Goal: Task Accomplishment & Management: Manage account settings

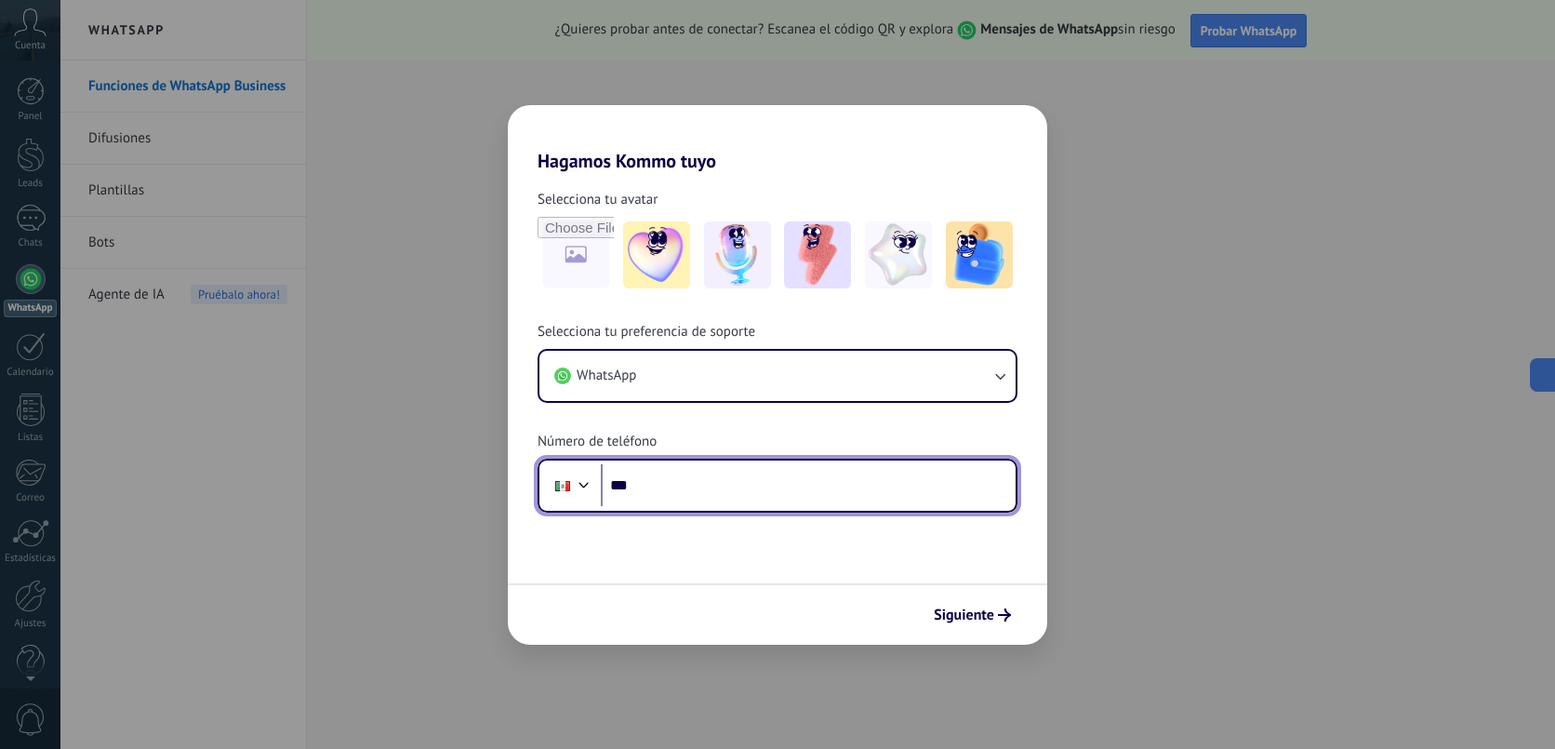
click at [731, 465] on input "***" at bounding box center [808, 485] width 415 height 43
click at [718, 479] on input "***" at bounding box center [808, 485] width 415 height 43
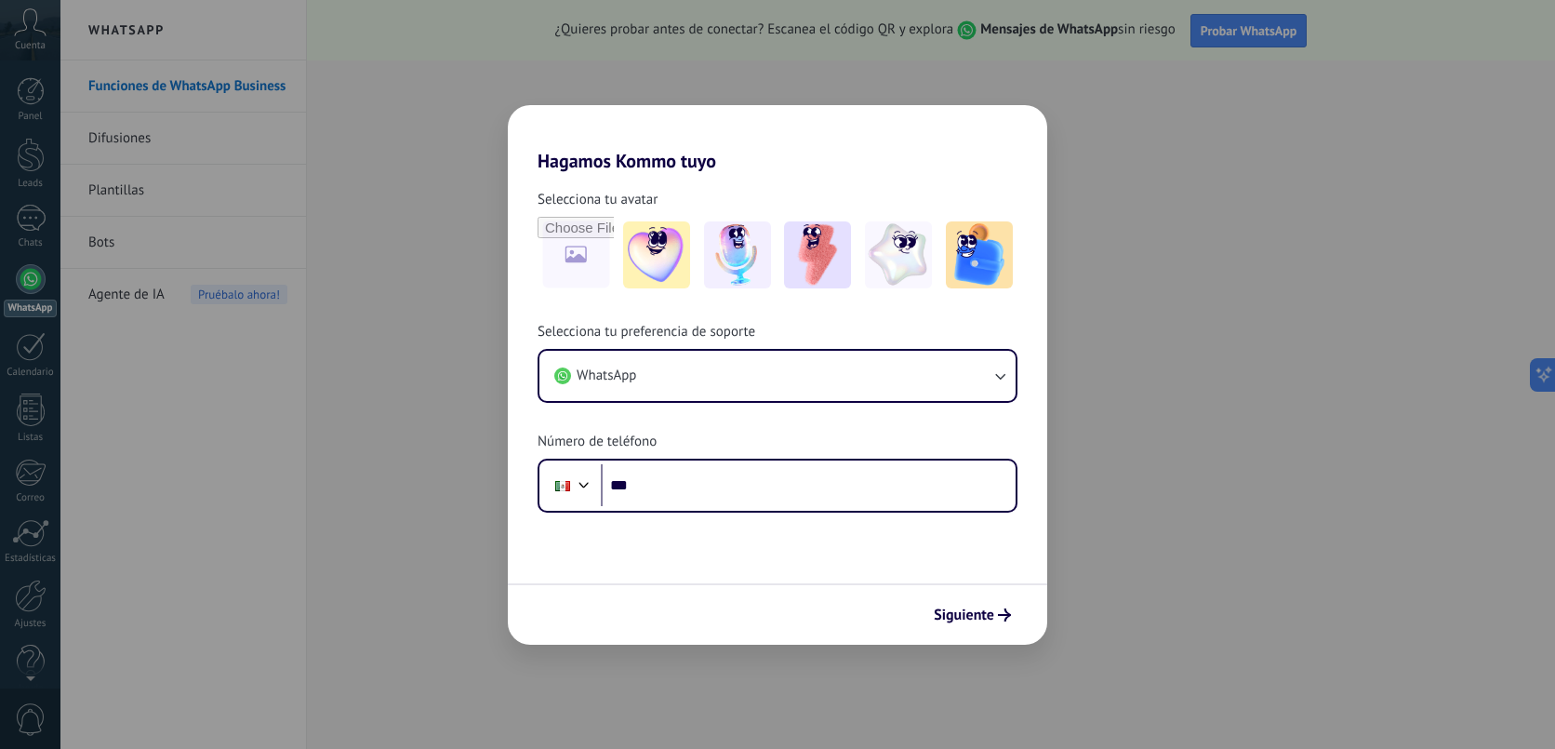
click at [784, 63] on div "Hagamos Kommo tuyo Selecciona tu avatar Selecciona tu preferencia de soporte Wh…" at bounding box center [777, 374] width 1555 height 749
click at [212, 519] on div "Hagamos Kommo tuyo Selecciona tu avatar Selecciona tu preferencia de soporte Wh…" at bounding box center [777, 374] width 1555 height 749
click at [209, 514] on div "Hagamos Kommo tuyo Selecciona tu avatar Selecciona tu preferencia de soporte Wh…" at bounding box center [777, 374] width 1555 height 749
click at [156, 544] on div "Hagamos Kommo tuyo Selecciona tu avatar Selecciona tu preferencia de soporte Wh…" at bounding box center [777, 374] width 1555 height 749
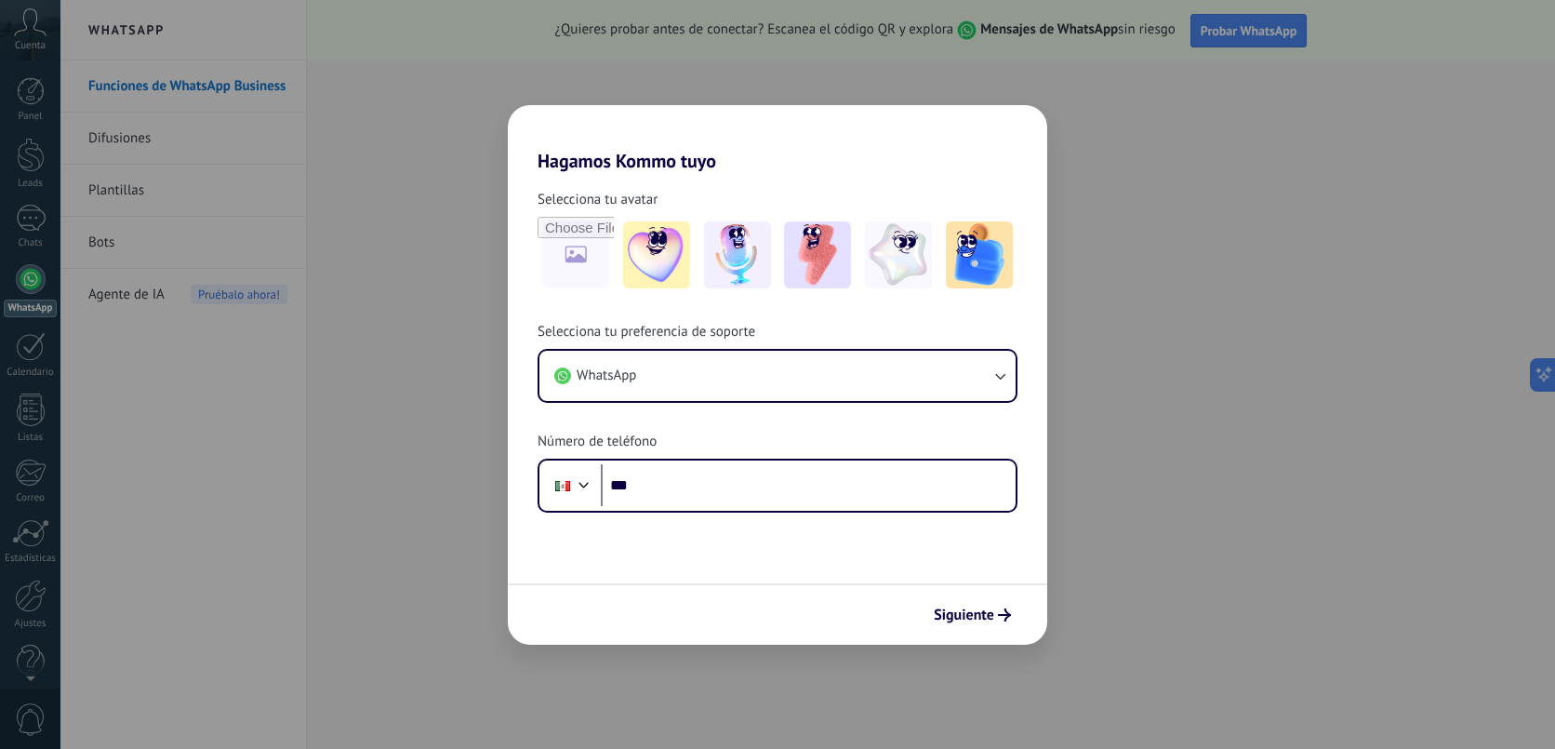
click at [156, 544] on div "Hagamos Kommo tuyo Selecciona tu avatar Selecciona tu preferencia de soporte Wh…" at bounding box center [777, 374] width 1555 height 749
click at [31, 647] on div "Hagamos Kommo tuyo Selecciona tu avatar Selecciona tu preferencia de soporte Wh…" at bounding box center [777, 374] width 1555 height 749
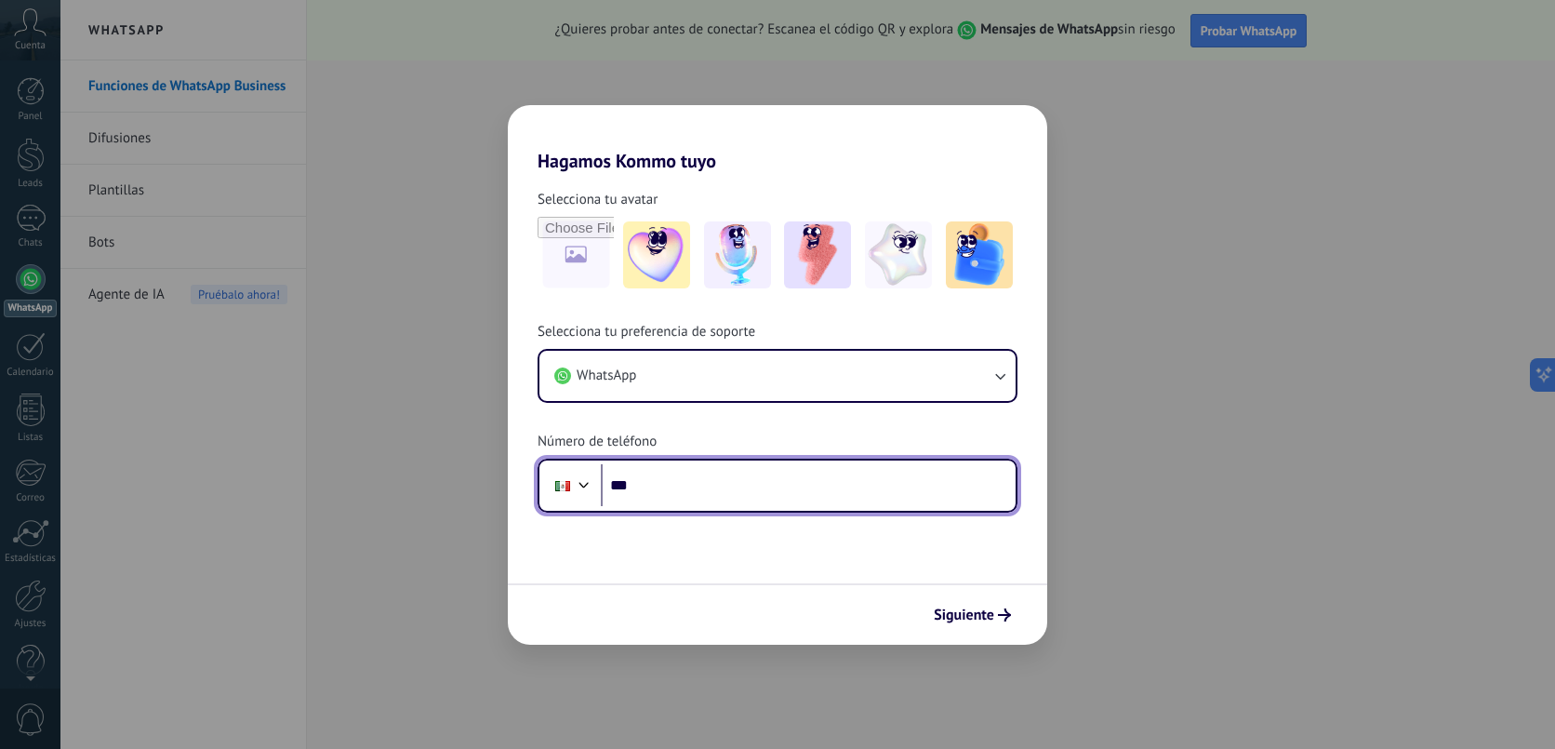
click at [803, 486] on input "***" at bounding box center [808, 485] width 415 height 43
click at [680, 490] on input "***" at bounding box center [808, 485] width 415 height 43
type input "**********"
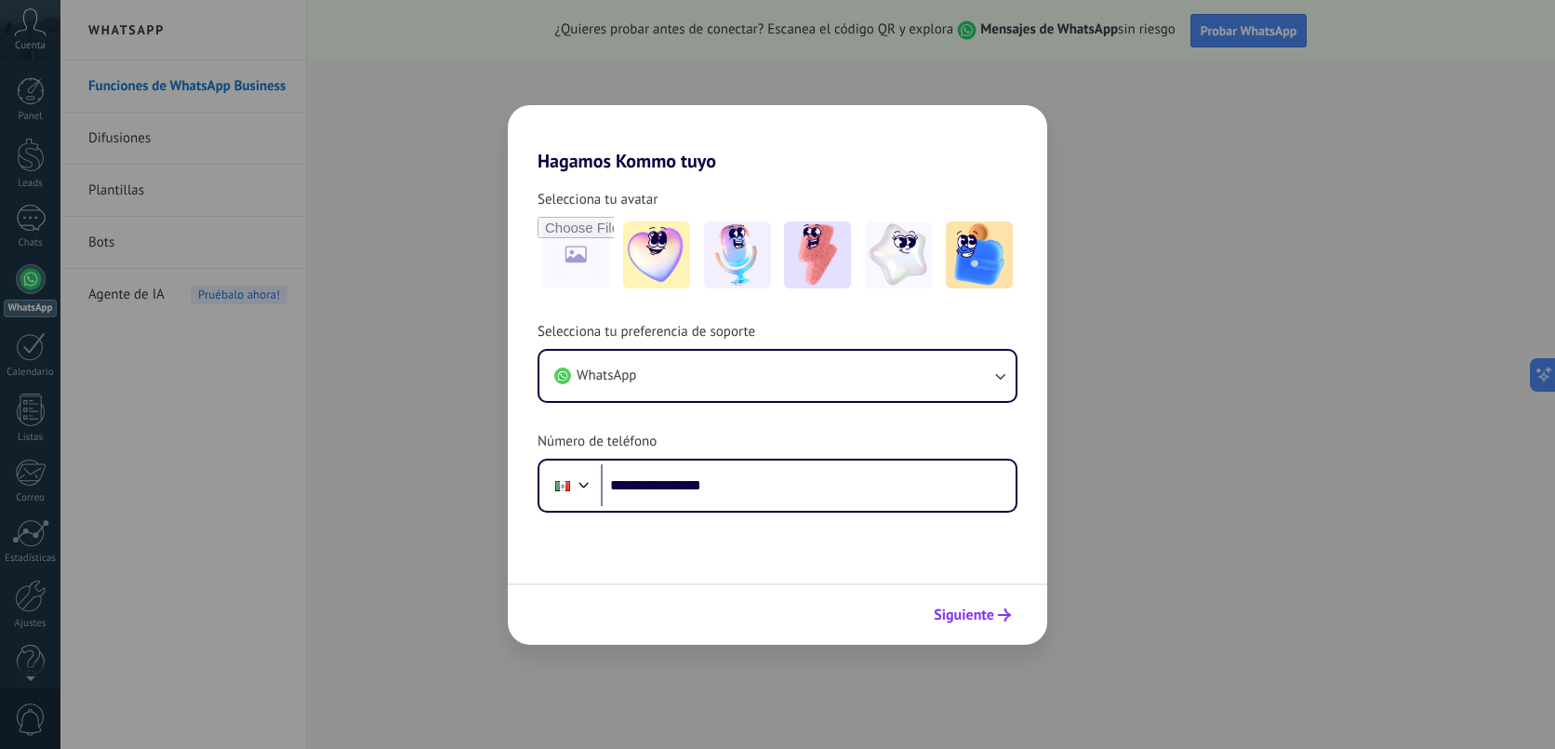
click at [993, 608] on span "Siguiente" at bounding box center [964, 614] width 60 height 13
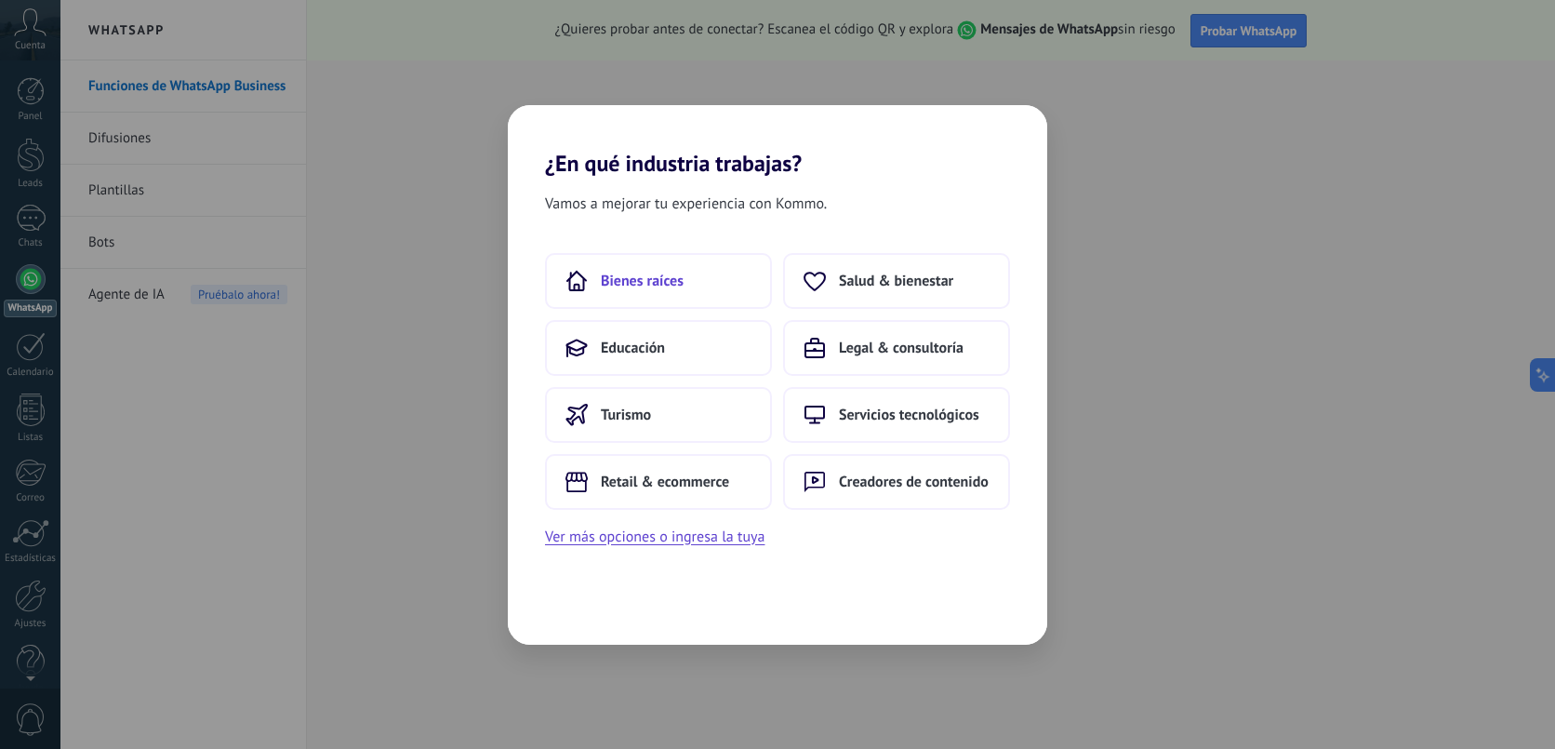
click at [691, 294] on button "Bienes raíces" at bounding box center [658, 281] width 227 height 56
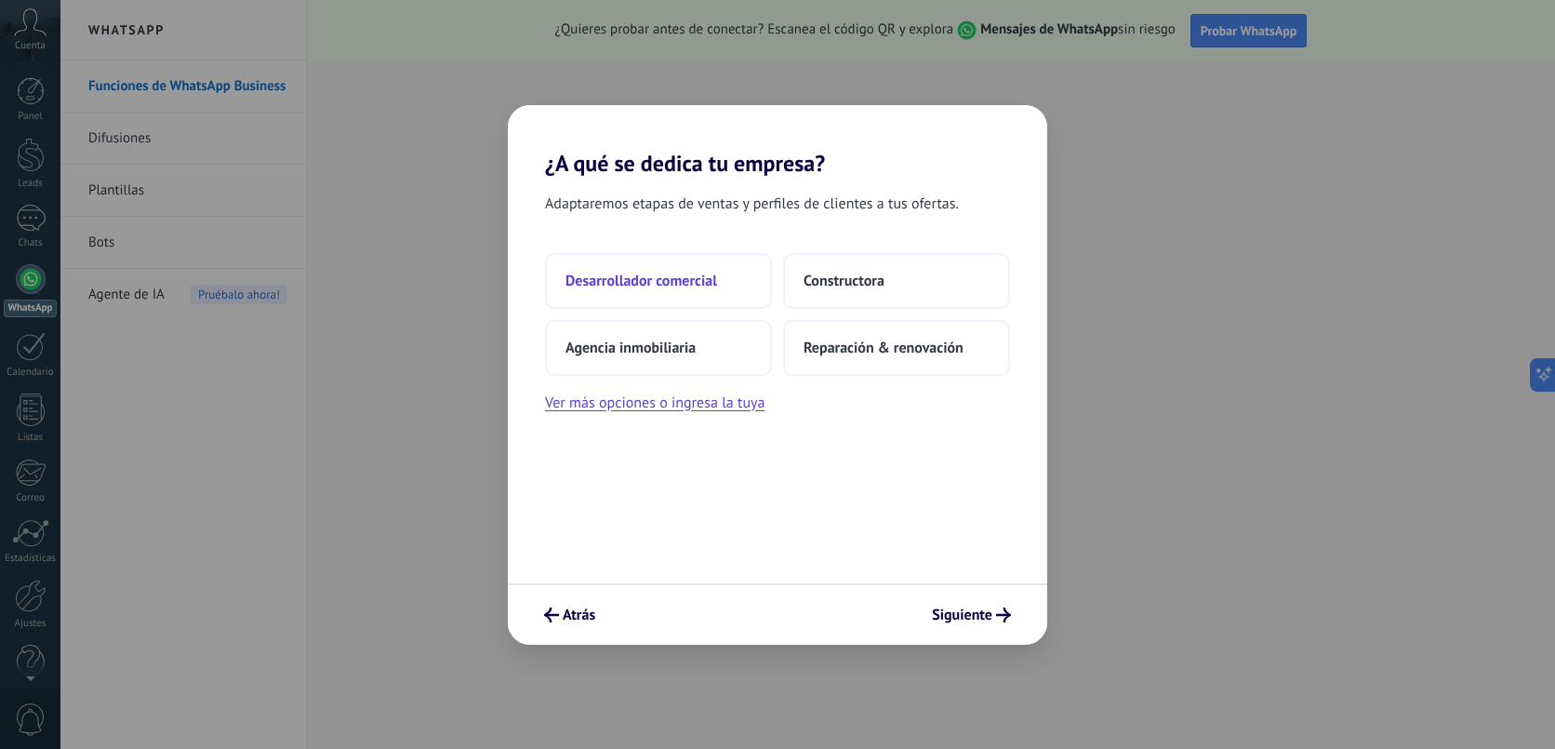
click at [706, 281] on span "Desarrollador comercial" at bounding box center [642, 281] width 152 height 19
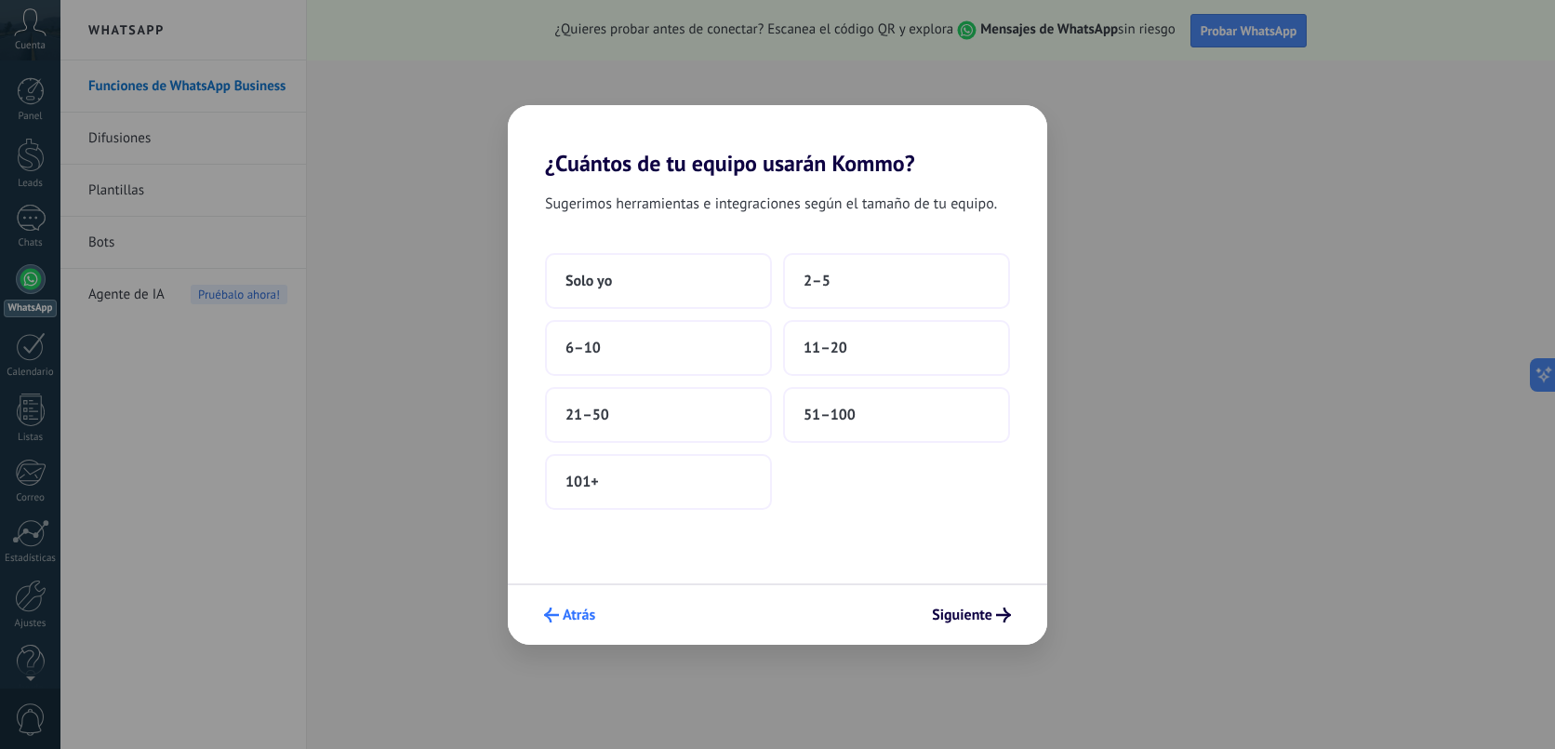
click at [581, 621] on span "Atrás" at bounding box center [579, 614] width 33 height 13
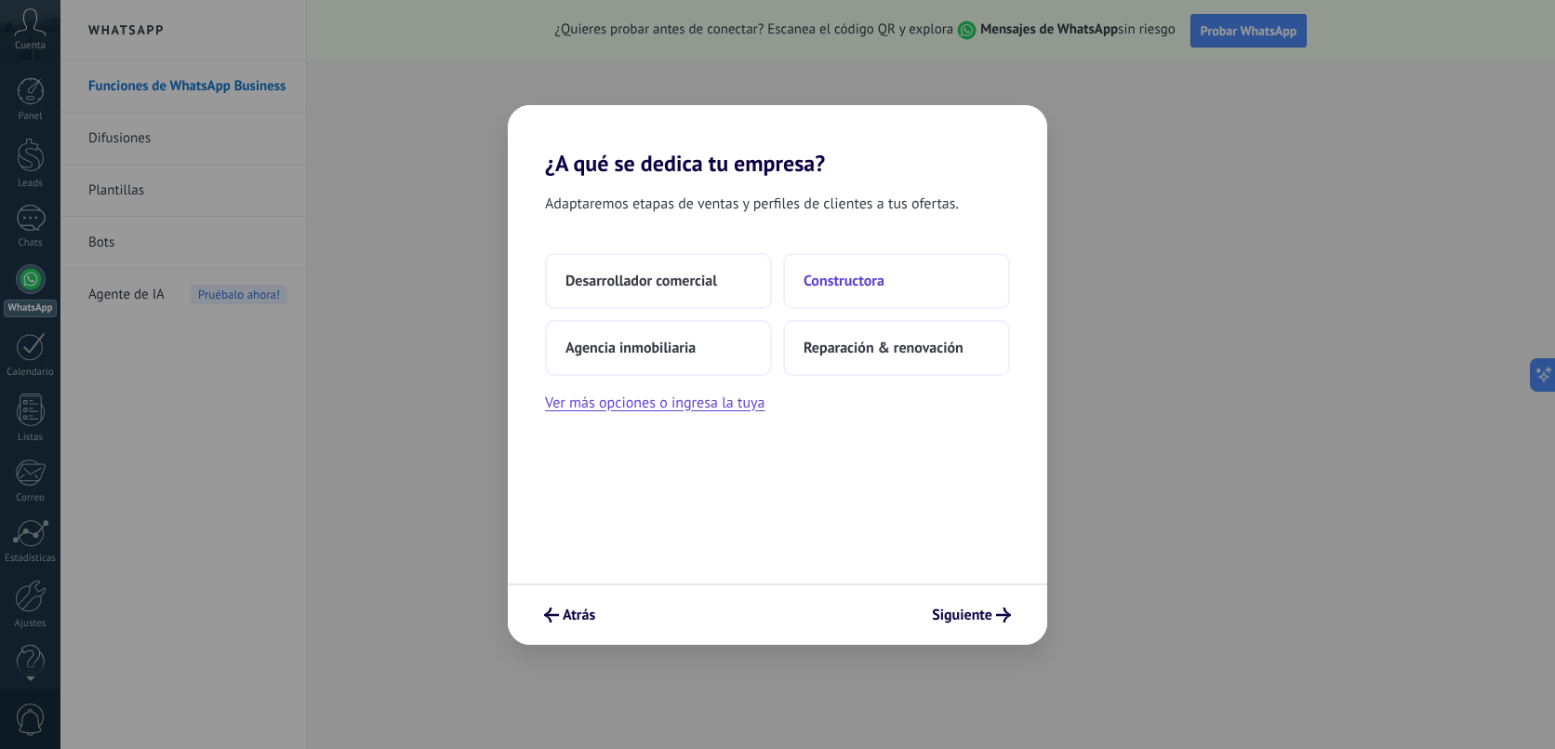
click at [865, 294] on button "Constructora" at bounding box center [896, 281] width 227 height 56
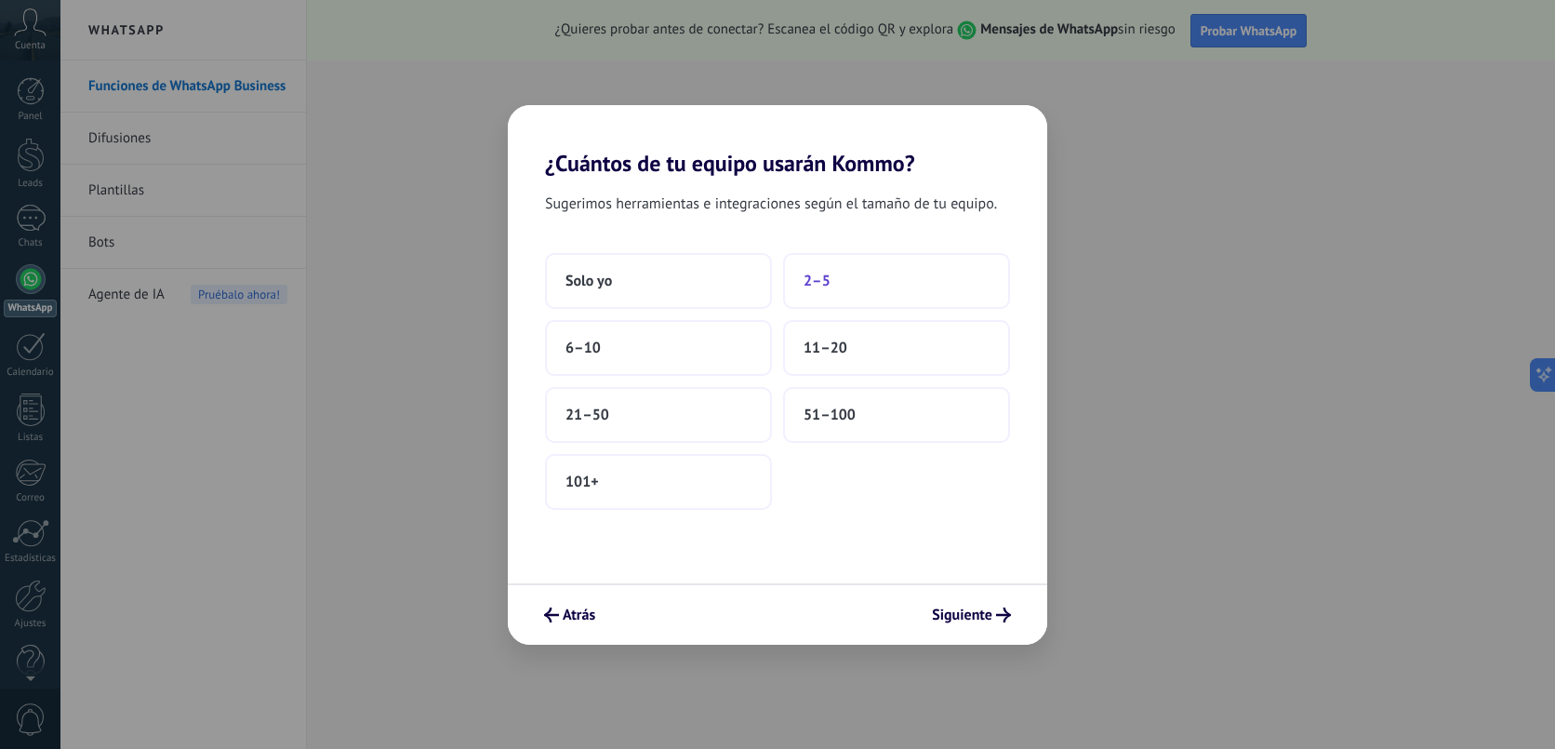
click at [828, 282] on span "2–5" at bounding box center [817, 281] width 27 height 19
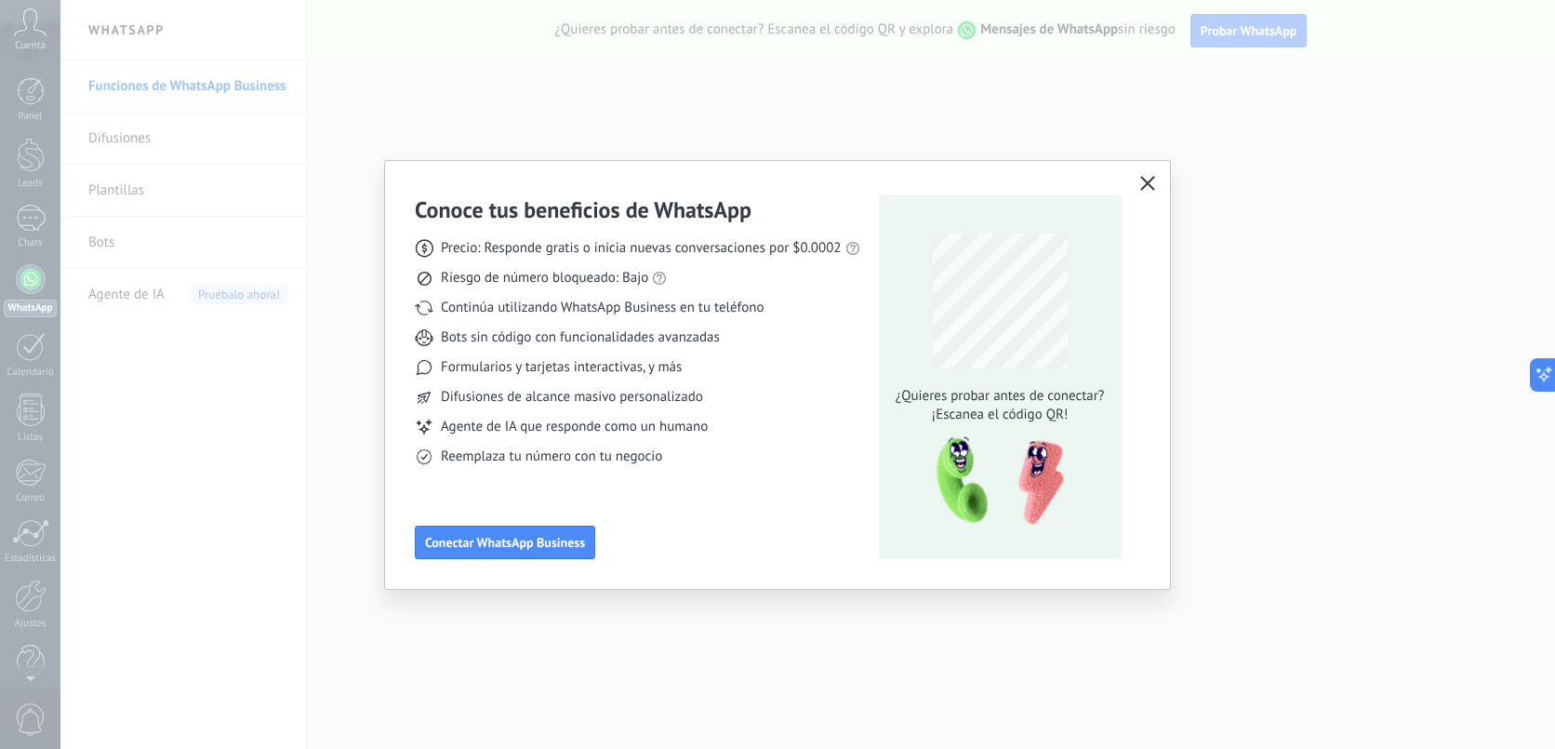
click at [1146, 190] on icon "button" at bounding box center [1148, 183] width 15 height 15
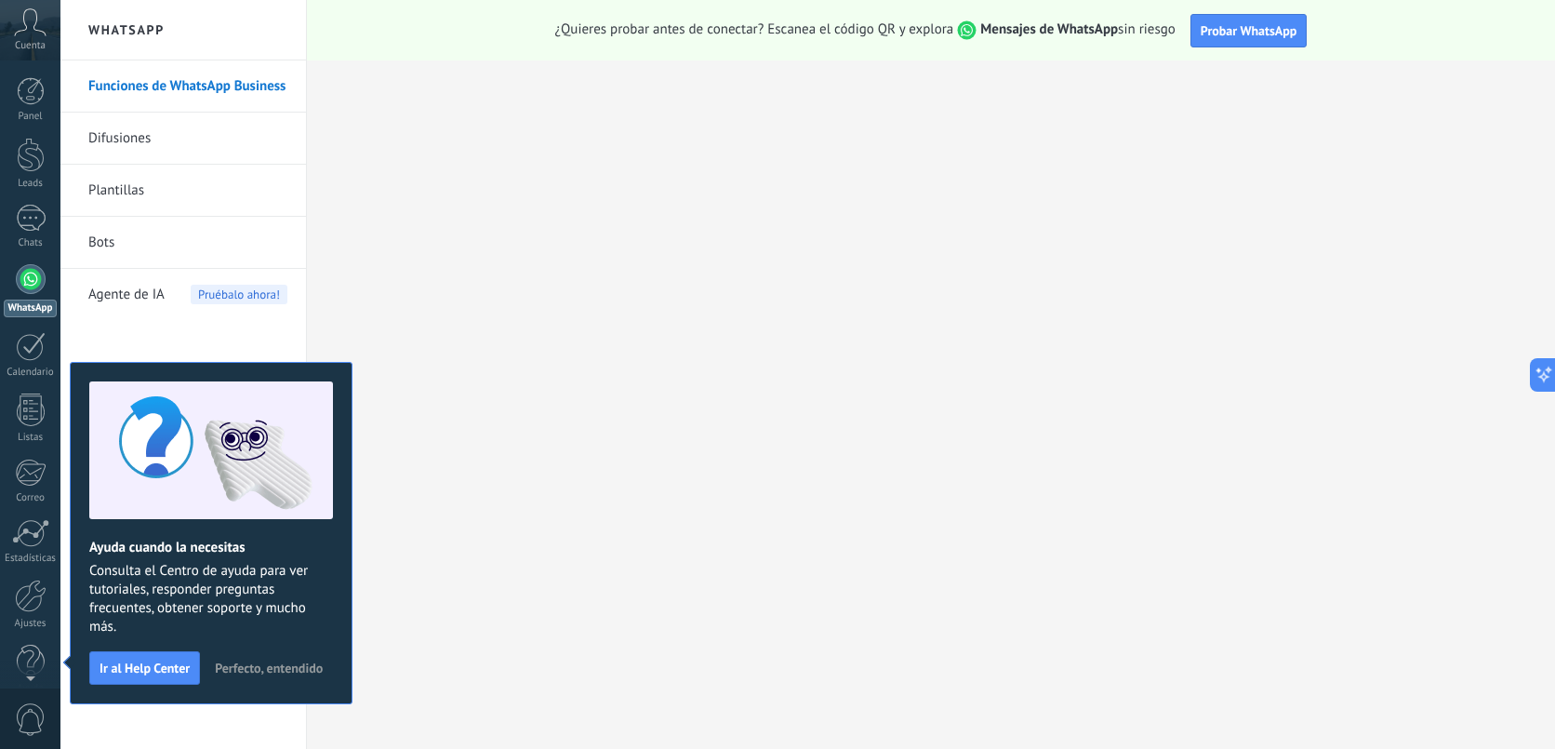
click at [33, 40] on span "Cuenta" at bounding box center [30, 46] width 31 height 12
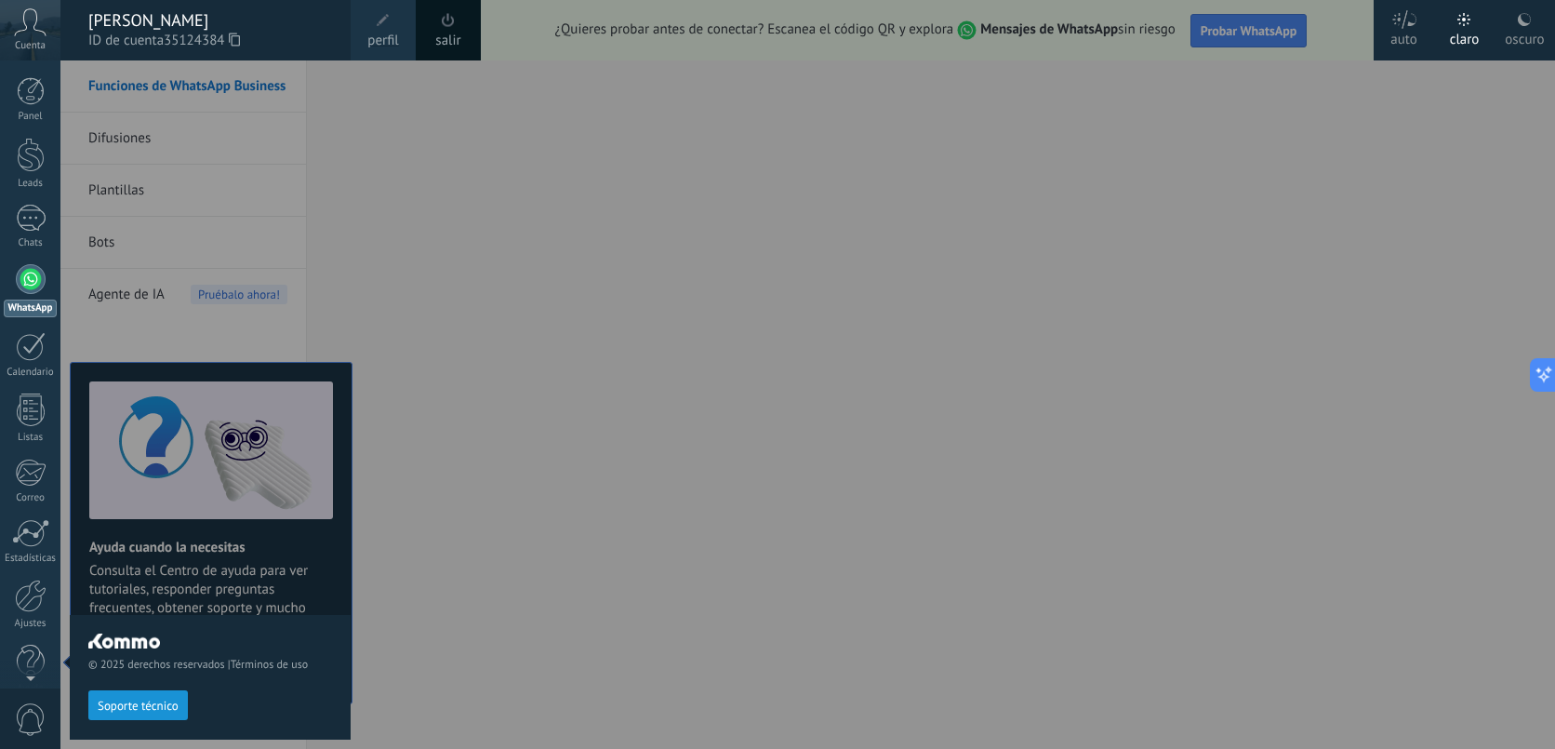
click at [394, 28] on link "perfil" at bounding box center [383, 30] width 65 height 60
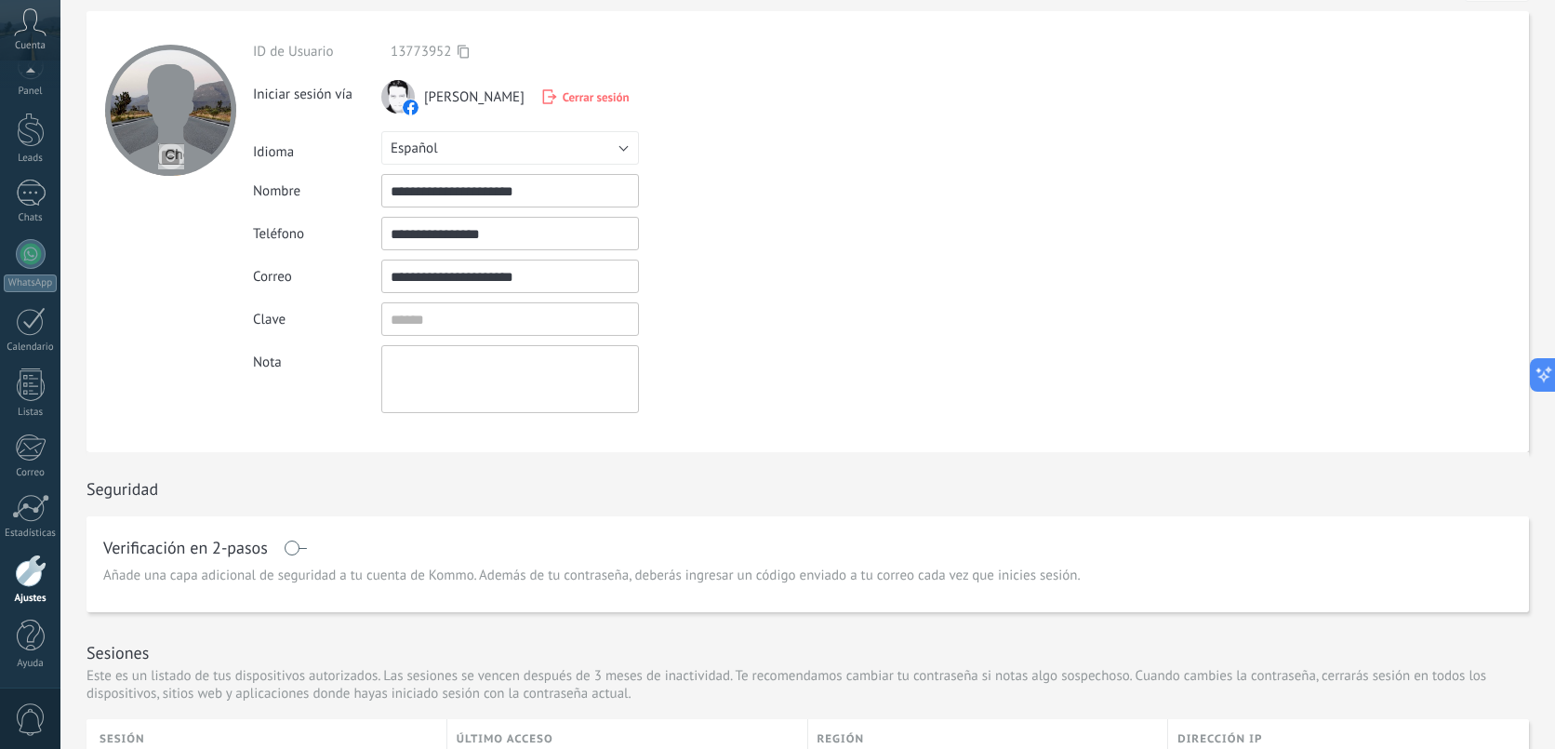
scroll to position [56, 0]
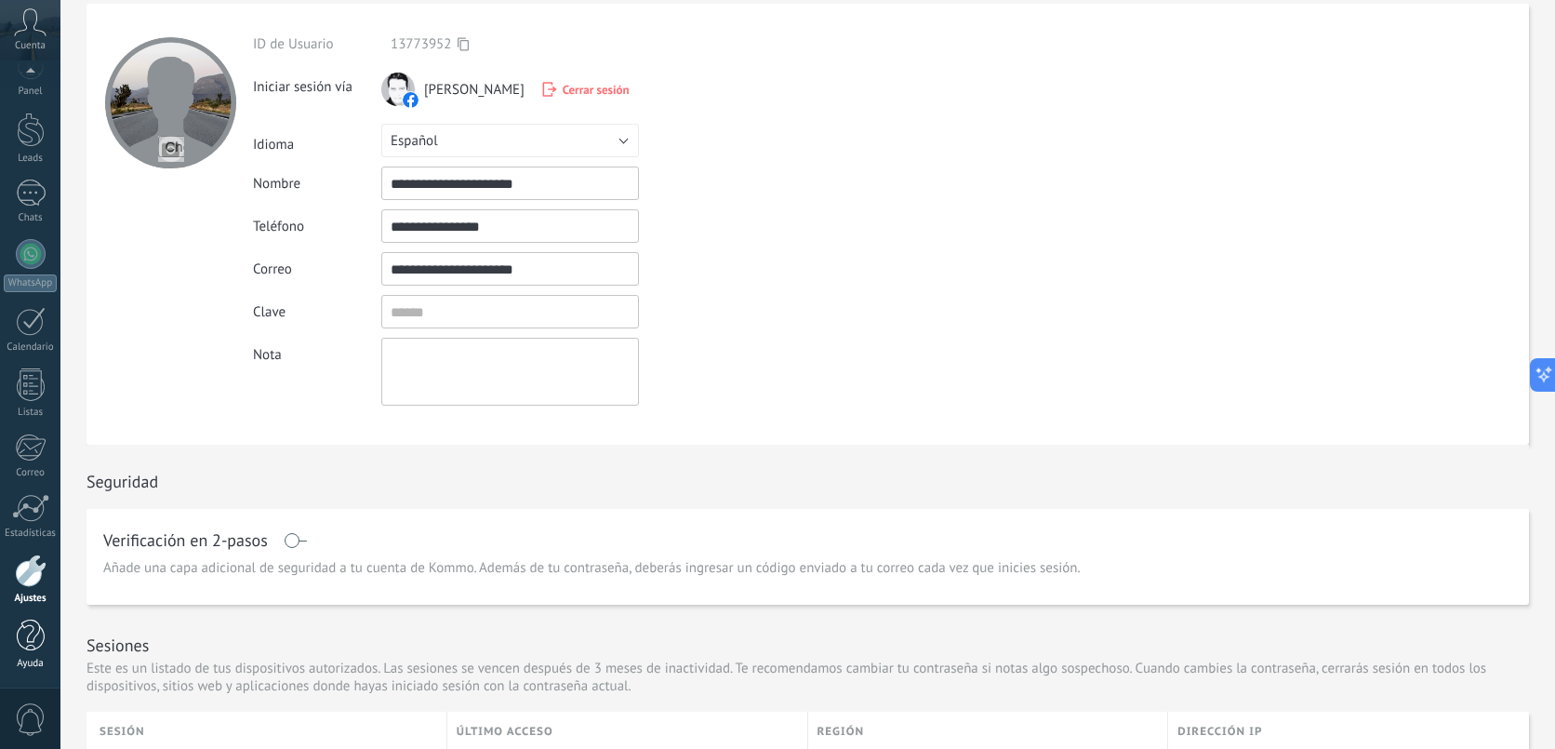
click at [31, 640] on div at bounding box center [31, 636] width 28 height 33
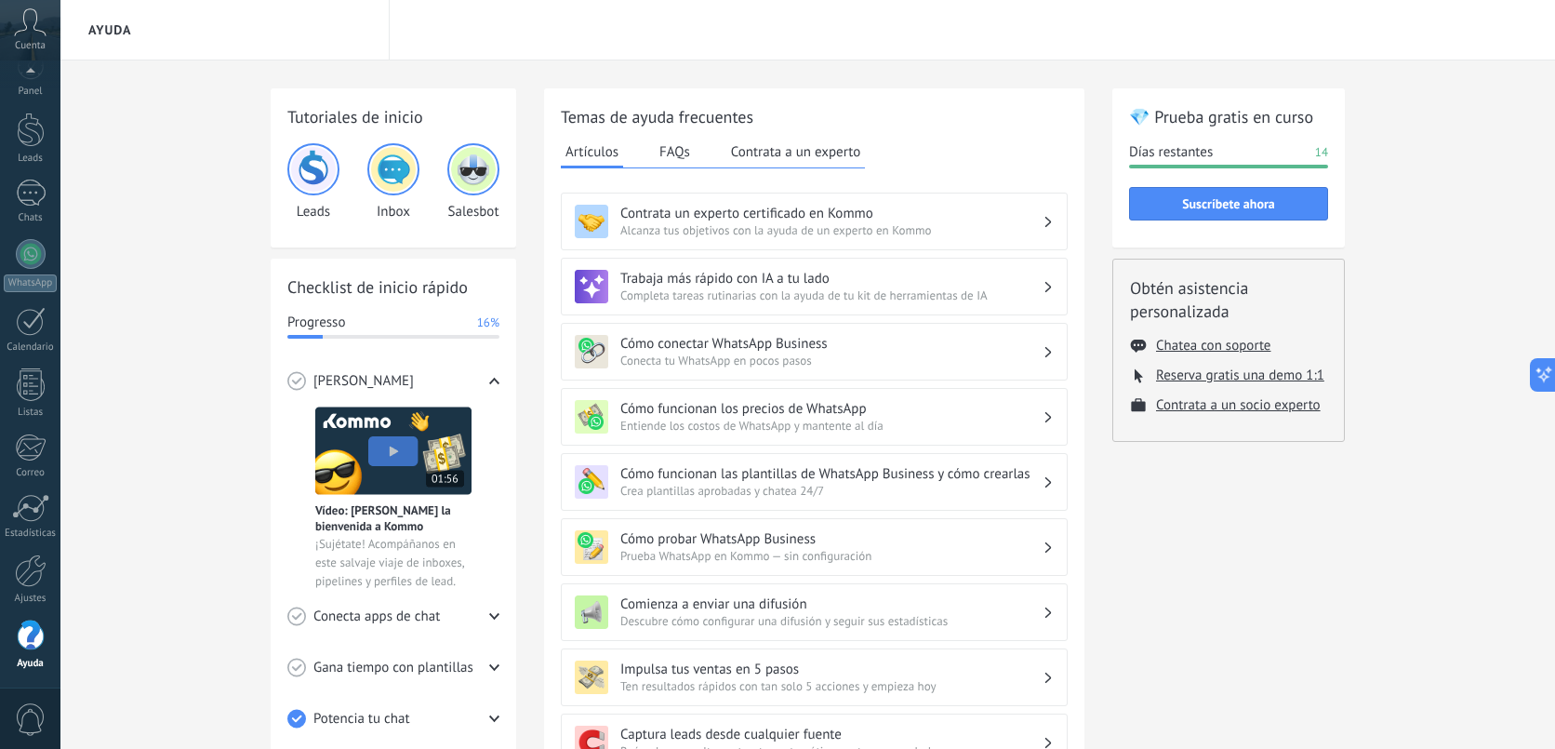
click at [688, 148] on button "FAQs" at bounding box center [675, 152] width 40 height 28
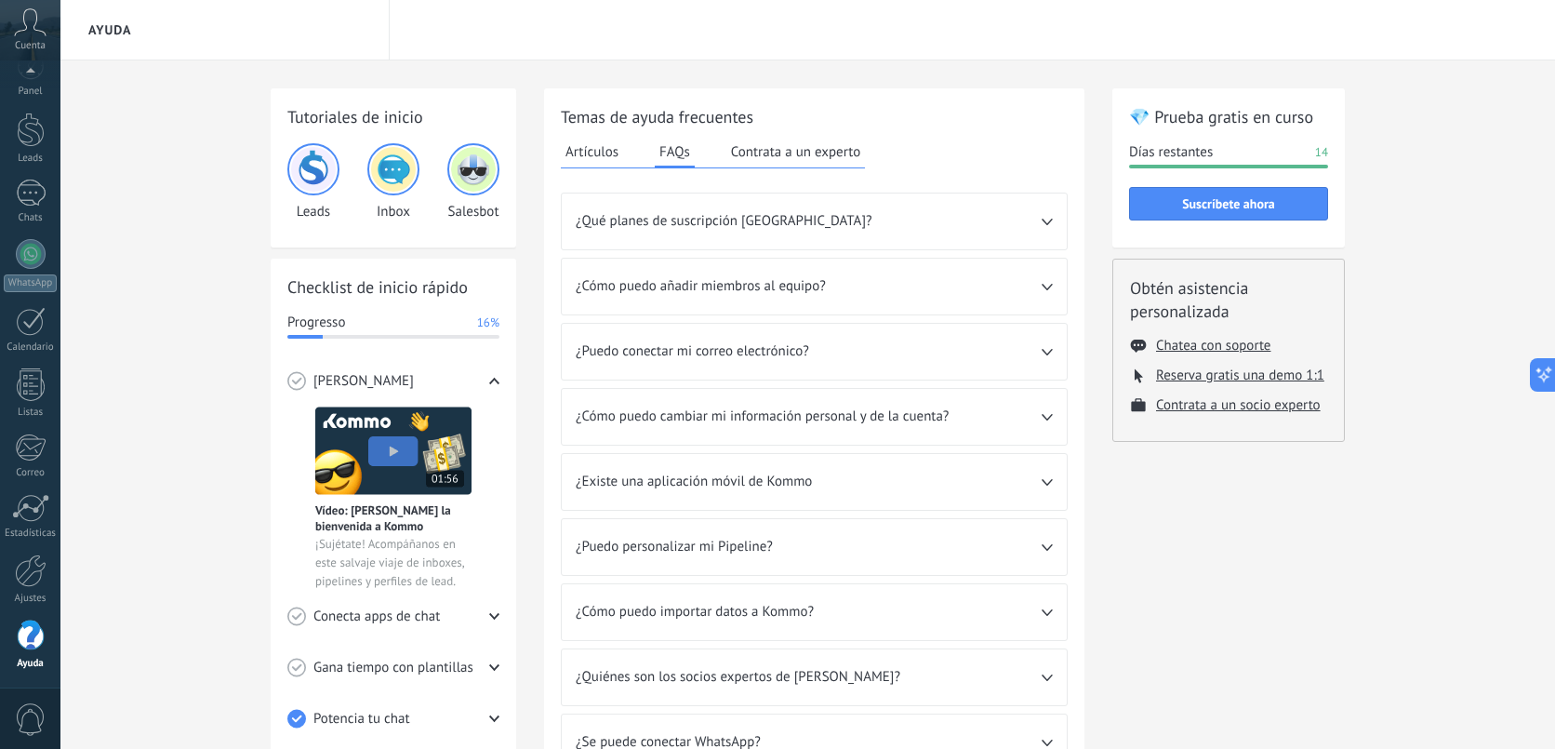
click at [861, 220] on span "¿Qué planes de suscripción [GEOGRAPHIC_DATA]?" at bounding box center [809, 221] width 466 height 19
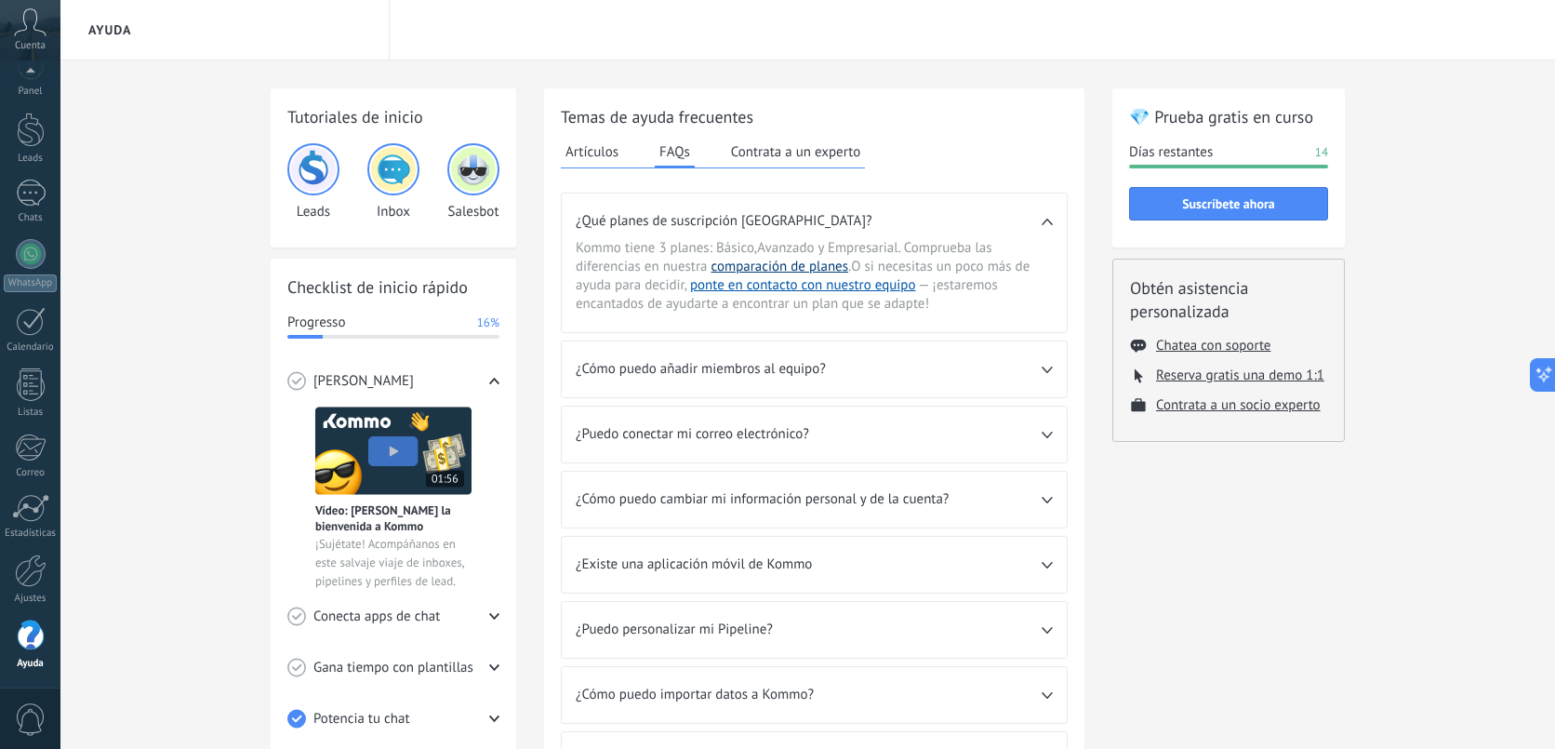
click at [756, 267] on link "comparación de planes" at bounding box center [781, 267] width 138 height 18
click at [33, 258] on div at bounding box center [31, 254] width 30 height 30
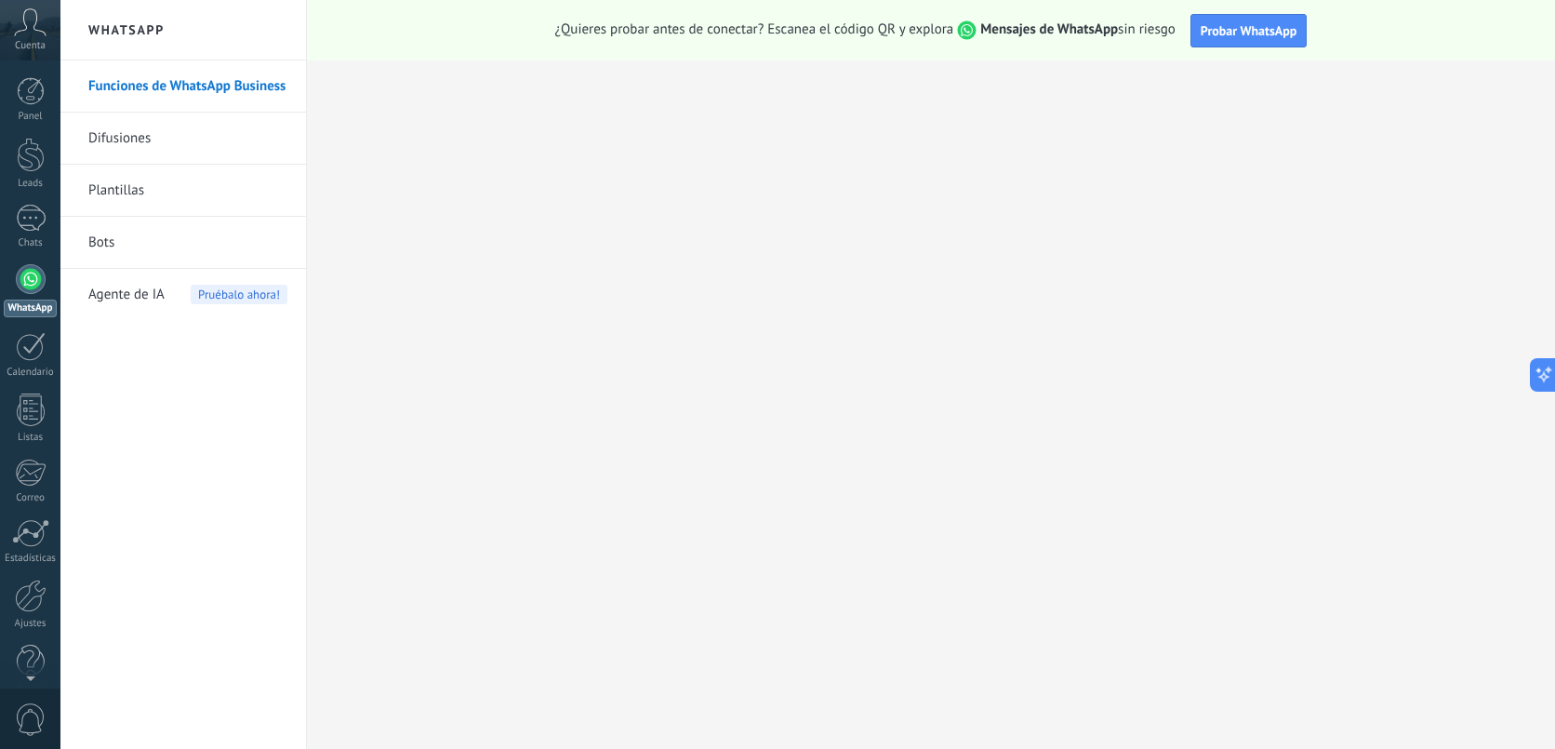
click at [32, 37] on div "Cuenta" at bounding box center [30, 30] width 60 height 60
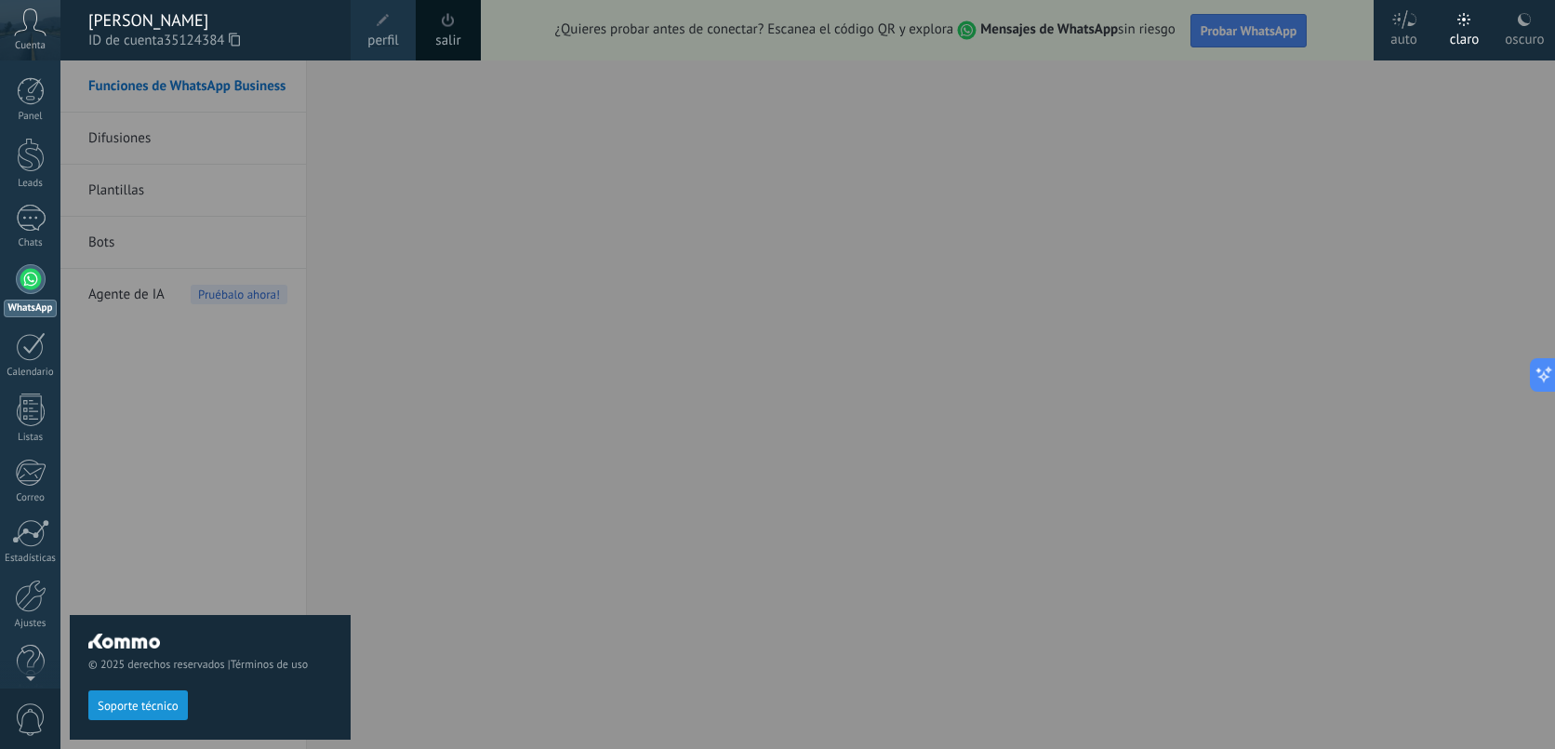
click at [386, 33] on span "perfil" at bounding box center [382, 41] width 31 height 20
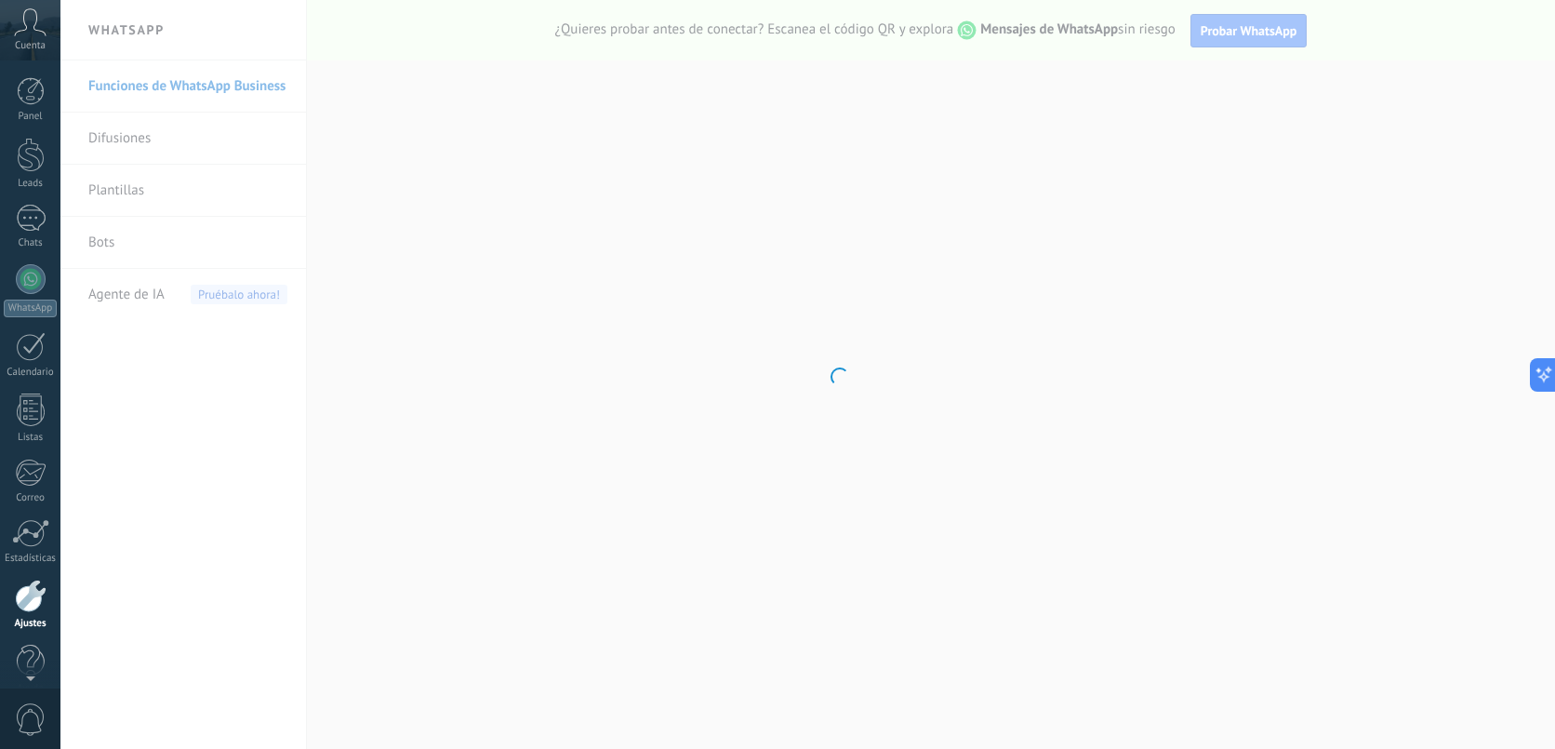
scroll to position [25, 0]
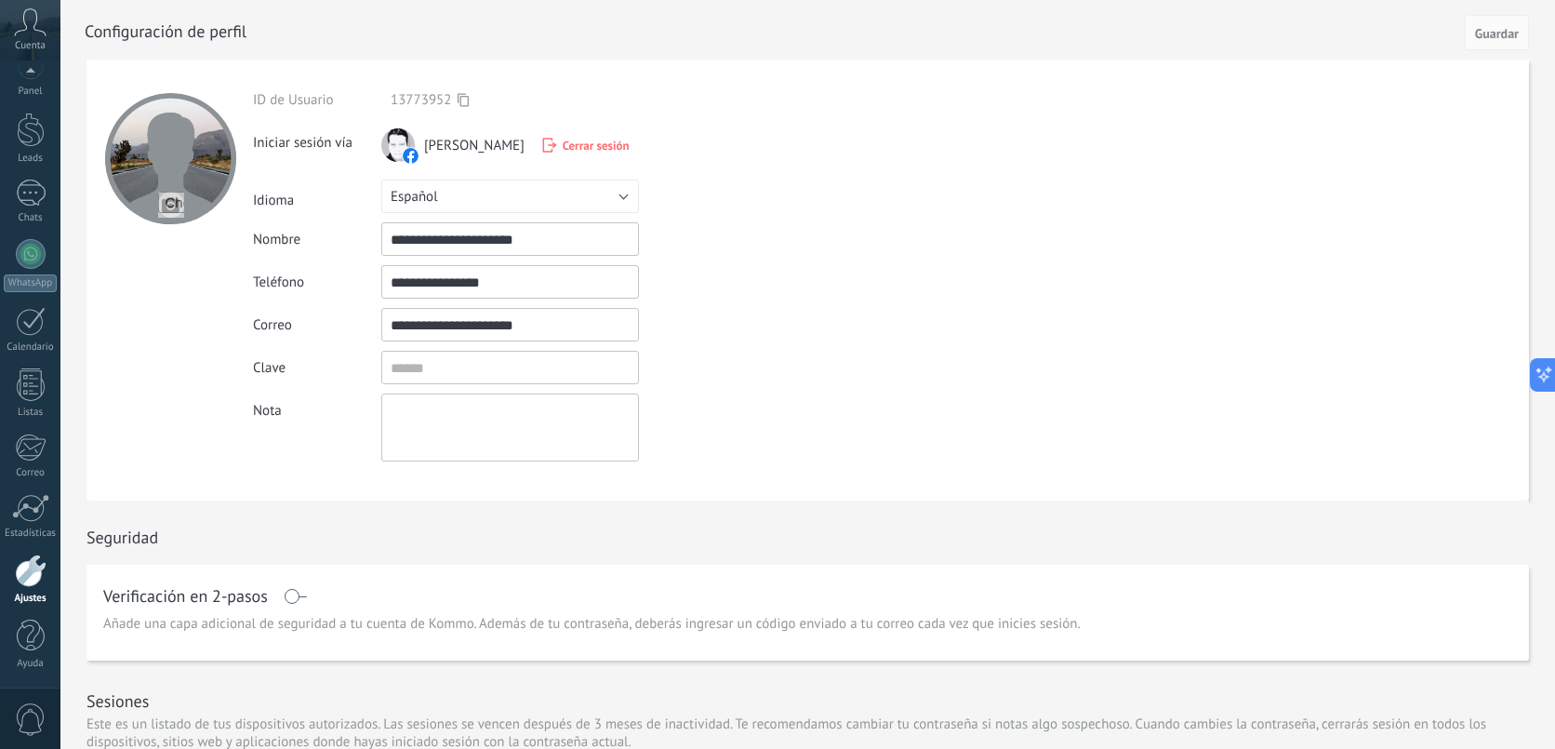
click at [515, 233] on input "**********" at bounding box center [510, 238] width 258 height 33
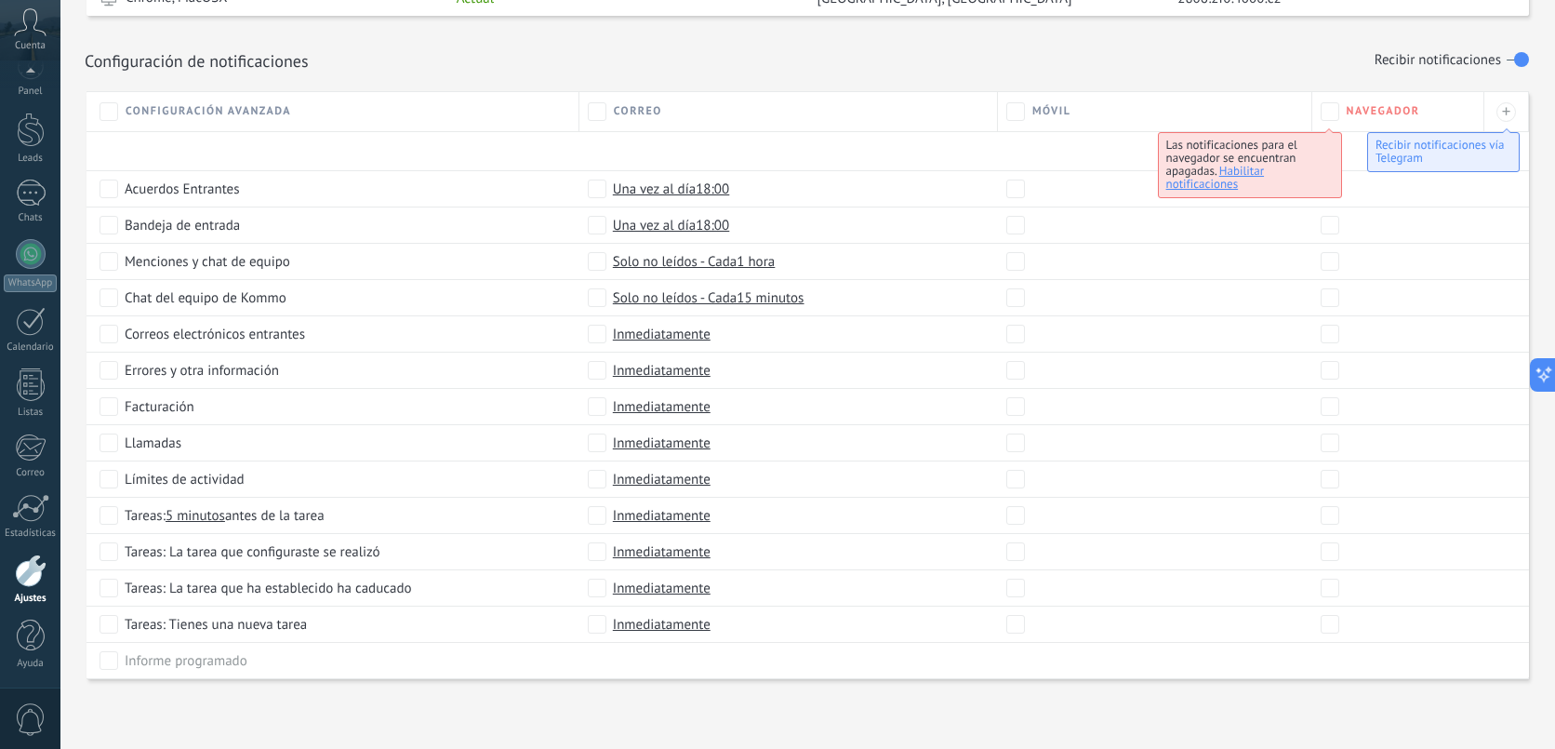
scroll to position [0, 0]
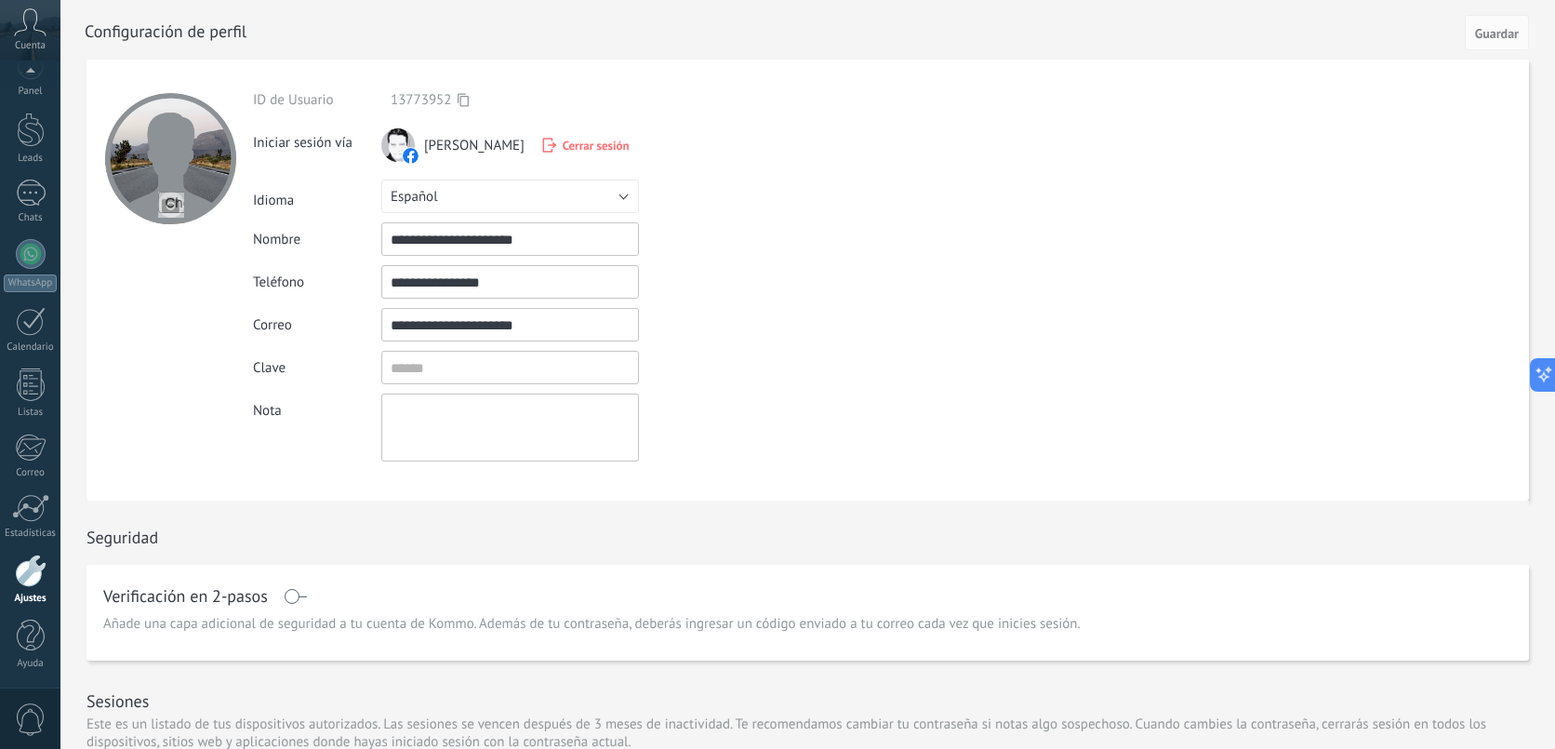
drag, startPoint x: 526, startPoint y: 290, endPoint x: 337, endPoint y: 293, distance: 188.9
click at [337, 293] on div "**********" at bounding box center [553, 281] width 601 height 33
click at [1496, 36] on span "Guardar" at bounding box center [1497, 33] width 44 height 13
click at [603, 153] on span "Cerrar sesión" at bounding box center [596, 146] width 67 height 16
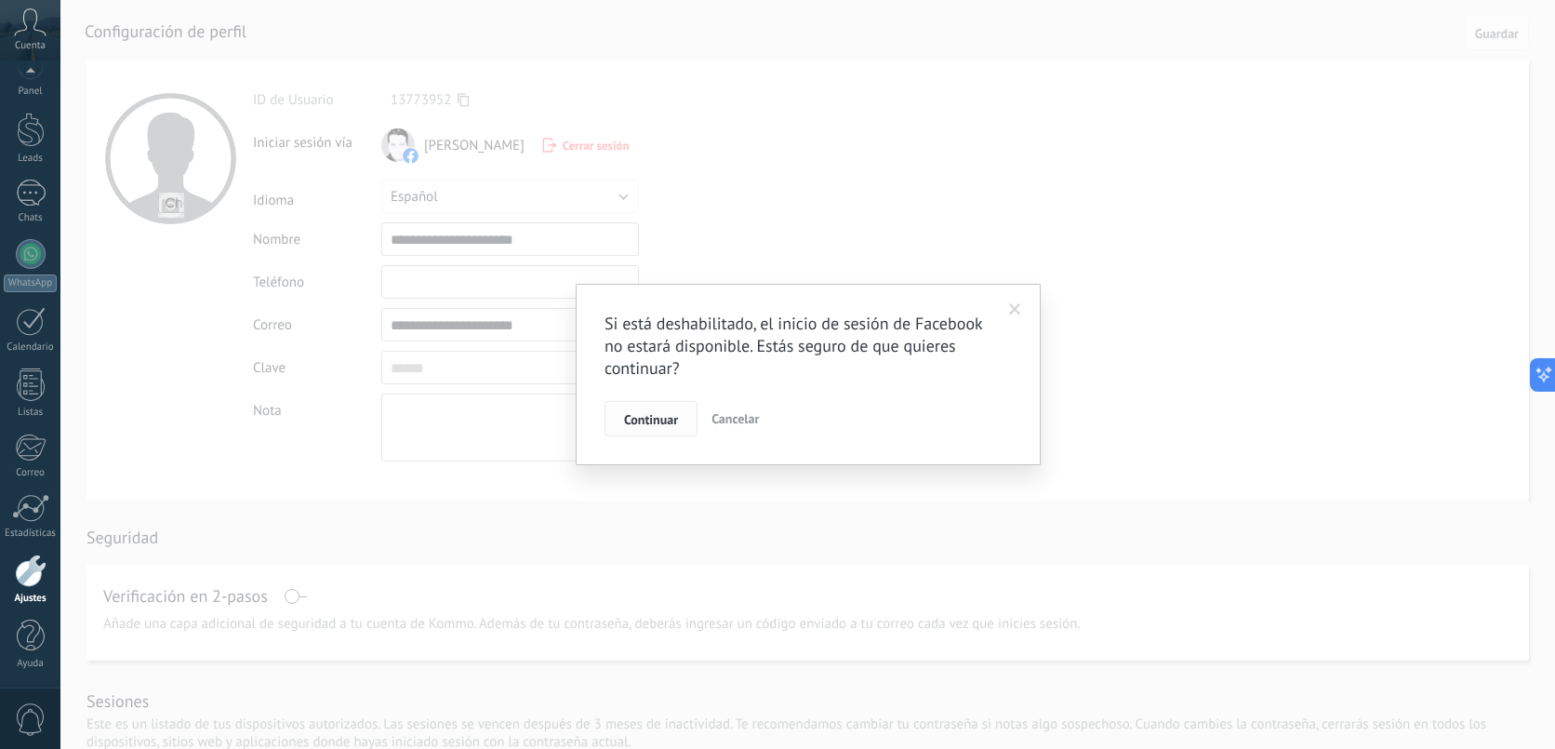
click at [670, 420] on span "Continuar" at bounding box center [651, 419] width 54 height 13
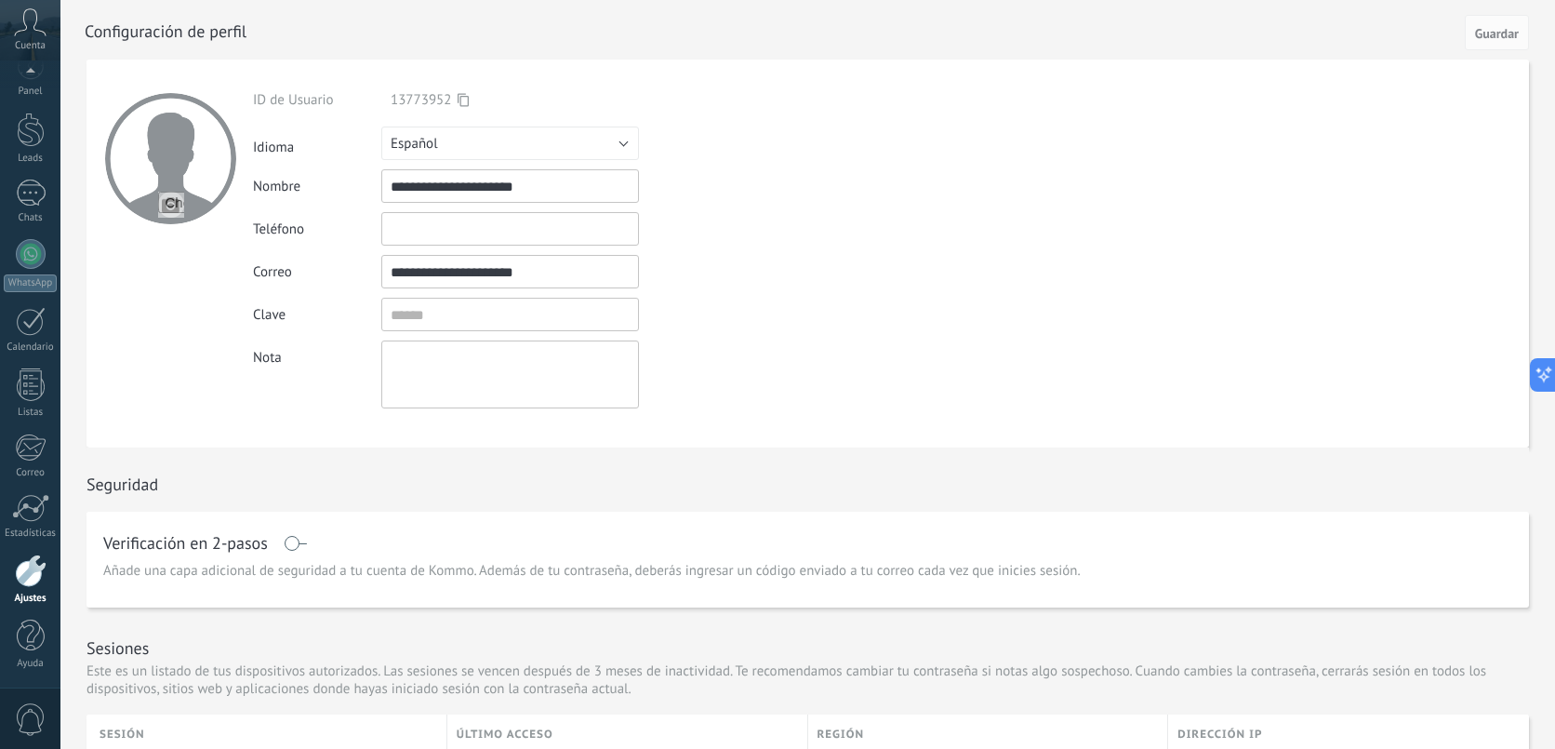
click at [21, 40] on span "Cuenta" at bounding box center [30, 46] width 31 height 12
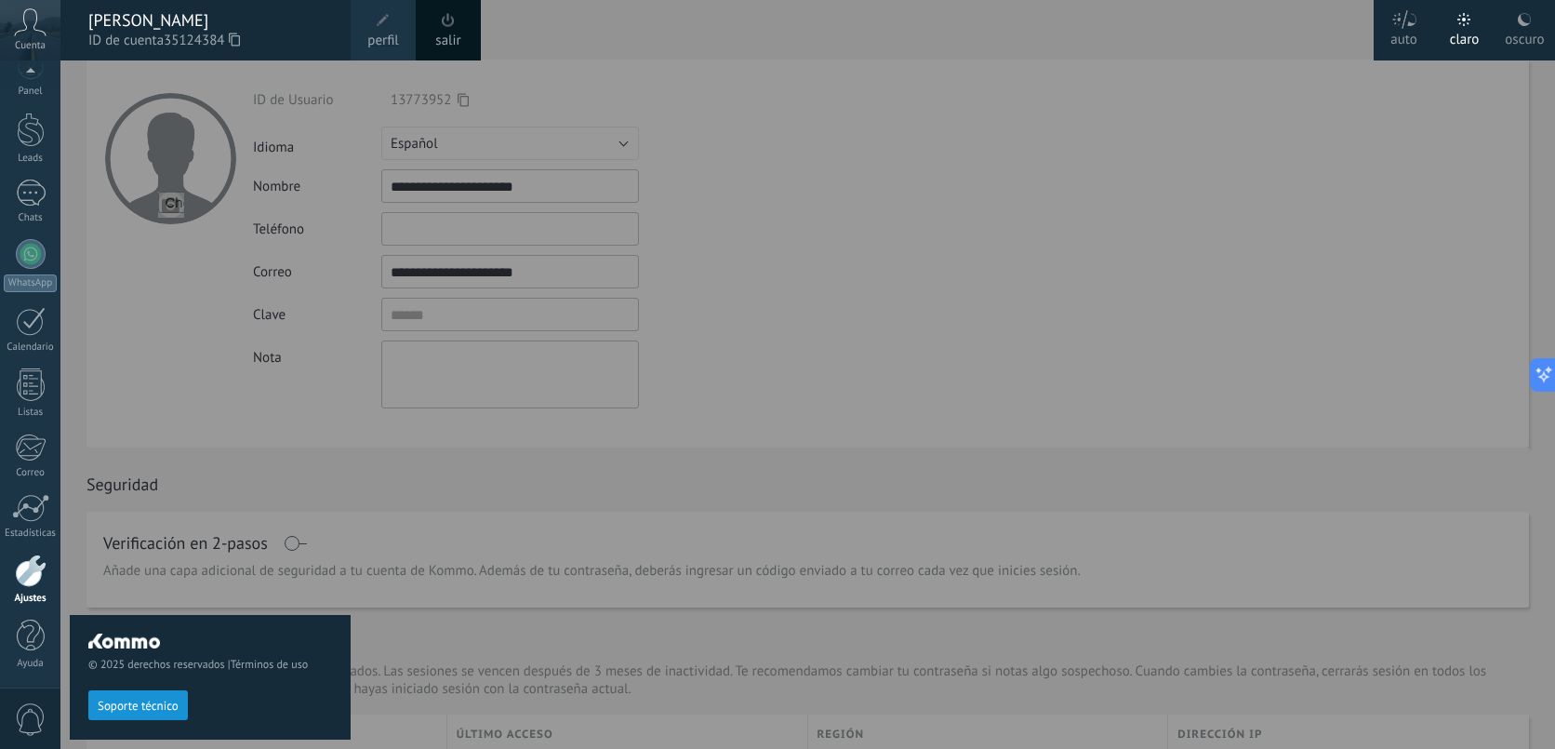
click at [460, 41] on link "salir" at bounding box center [447, 41] width 25 height 20
